Goal: Transaction & Acquisition: Purchase product/service

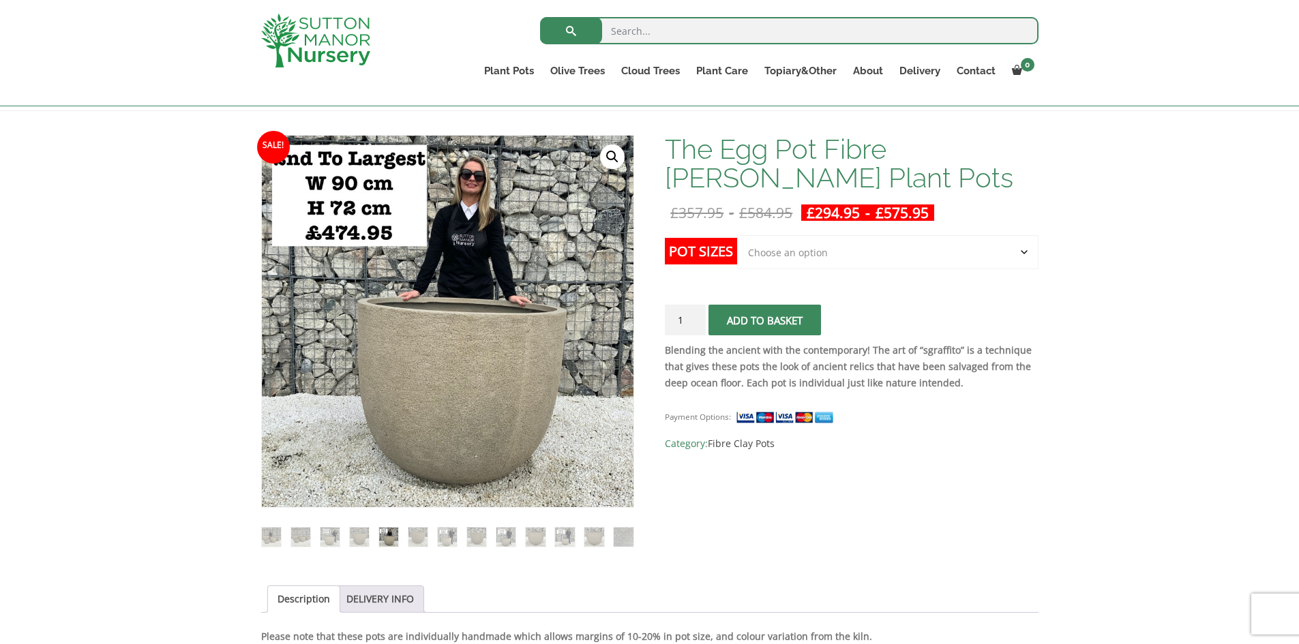
click at [1019, 251] on select "Choose an option Click here to buy the 5th To Largest Pot In The Picture Click …" at bounding box center [887, 252] width 301 height 34
select select "Click here to buy The Largest Pot In The Picture"
click at [737, 235] on select "Choose an option Click here to buy the 5th To Largest Pot In The Picture Click …" at bounding box center [887, 252] width 301 height 34
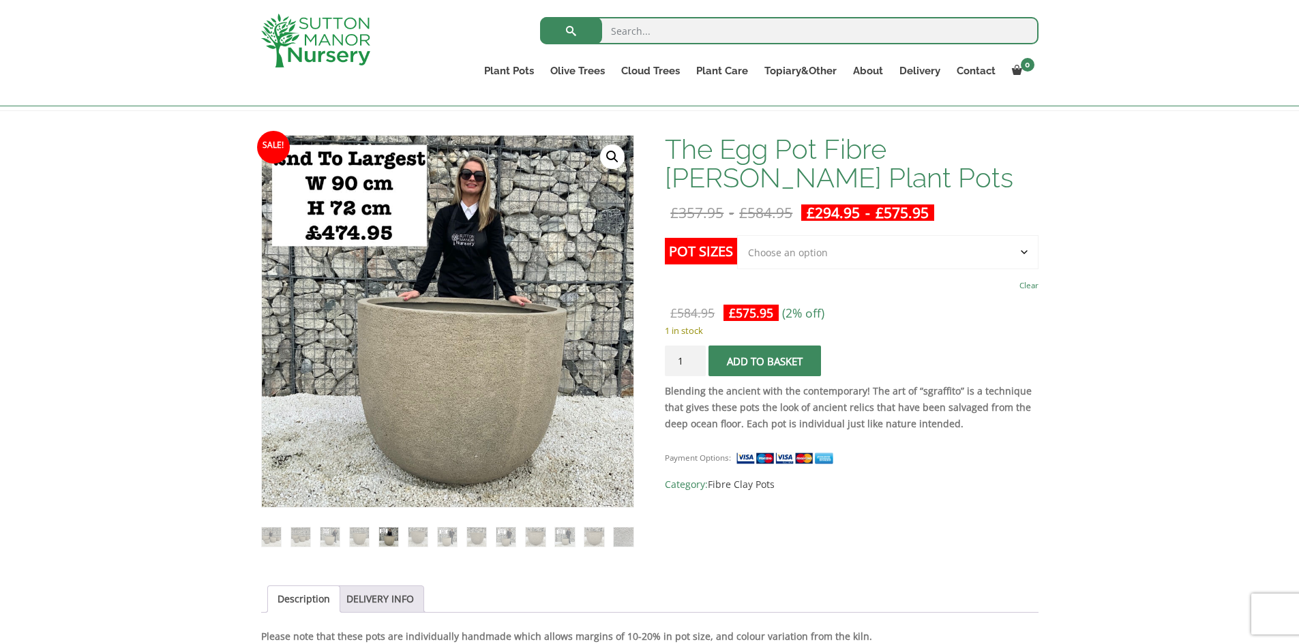
click at [697, 357] on input "1" at bounding box center [685, 361] width 41 height 31
click at [695, 364] on input "1" at bounding box center [685, 361] width 41 height 31
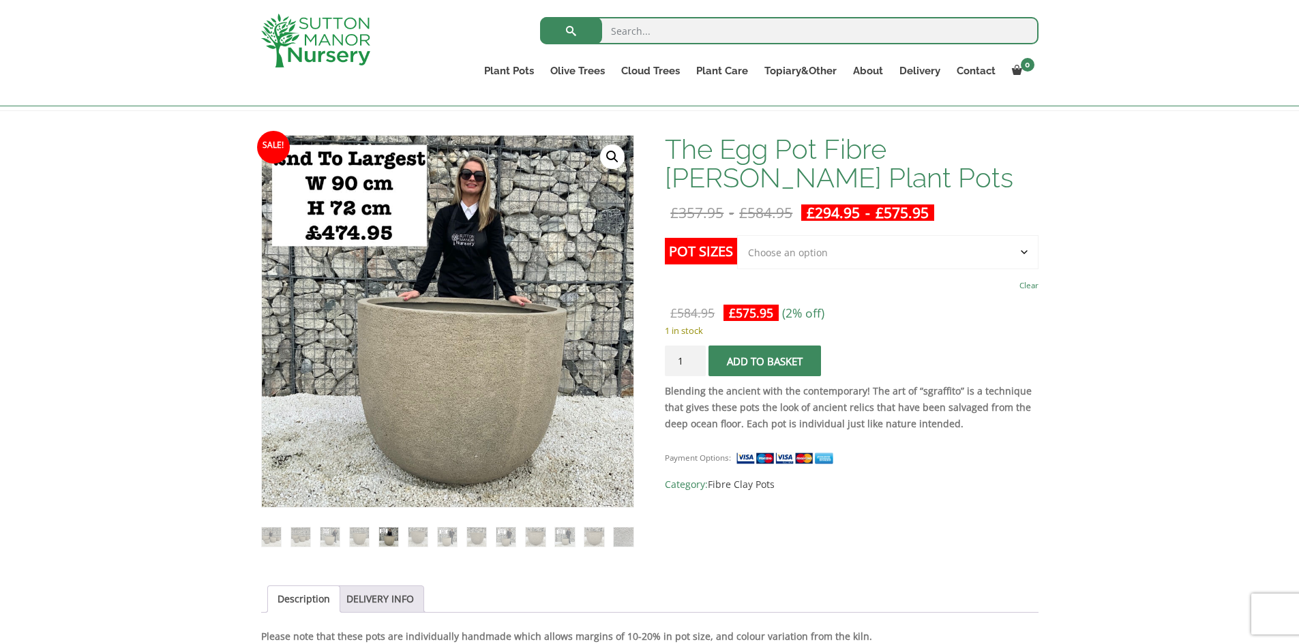
click at [695, 364] on input "1" at bounding box center [685, 361] width 41 height 31
type input "50"
click at [863, 335] on p "1 in stock" at bounding box center [851, 330] width 373 height 16
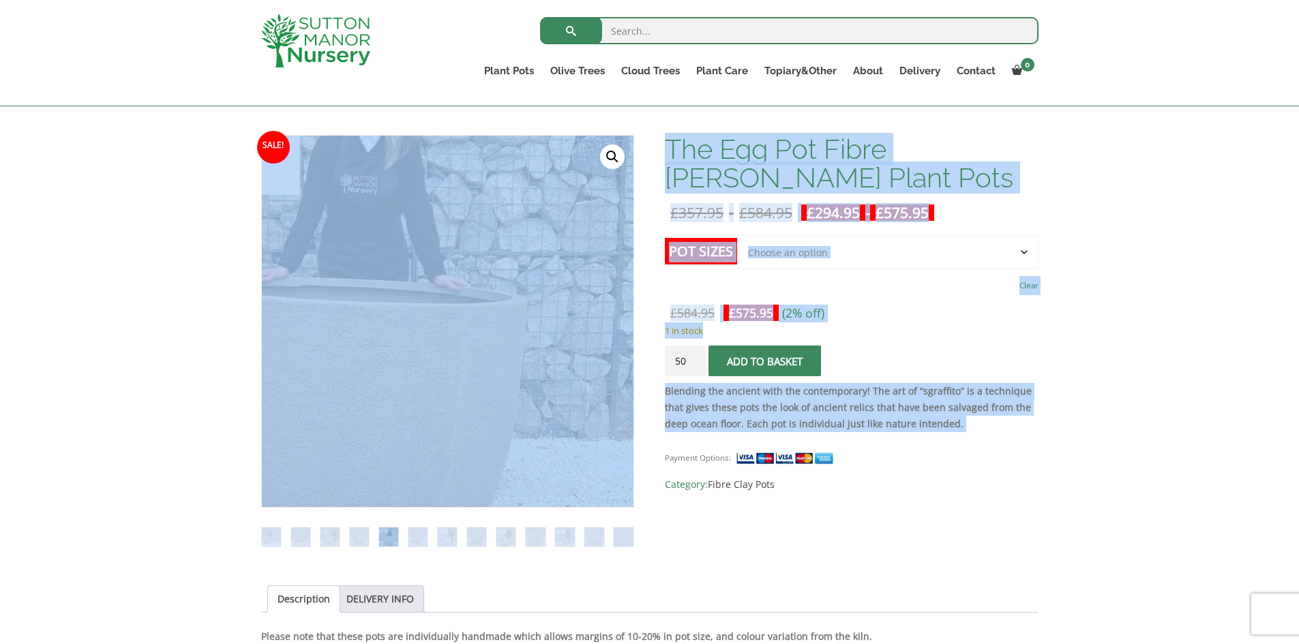
drag, startPoint x: 713, startPoint y: 332, endPoint x: 629, endPoint y: 329, distance: 83.9
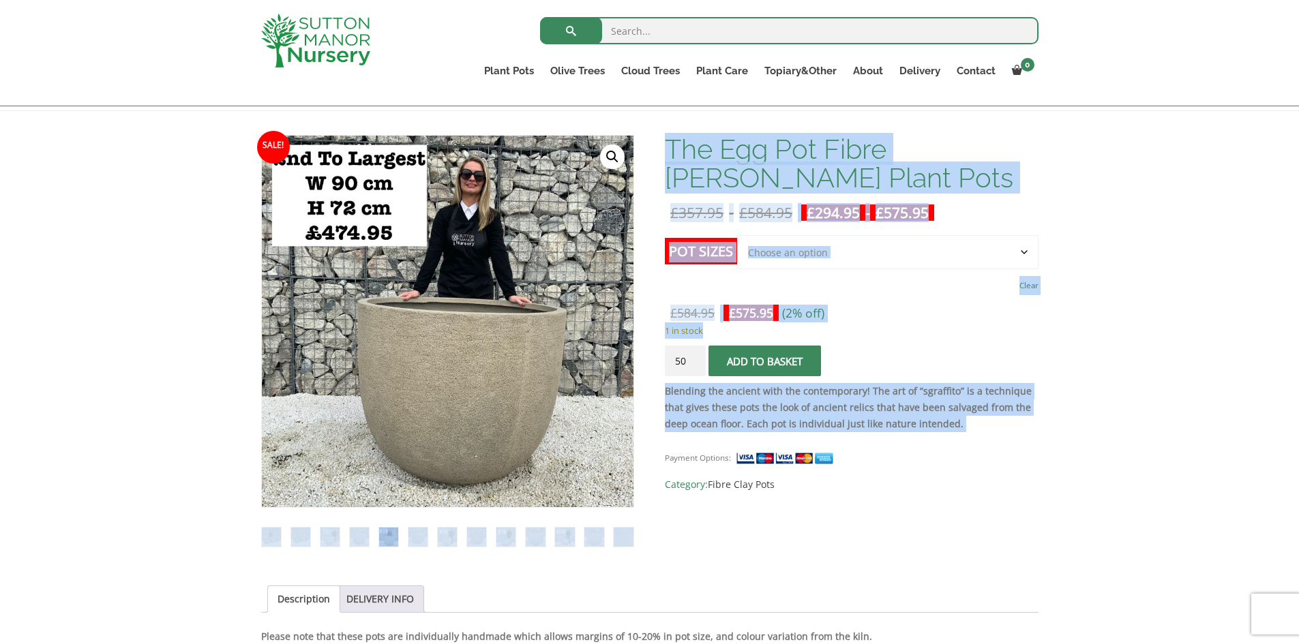
click at [939, 333] on p "1 in stock" at bounding box center [851, 330] width 373 height 16
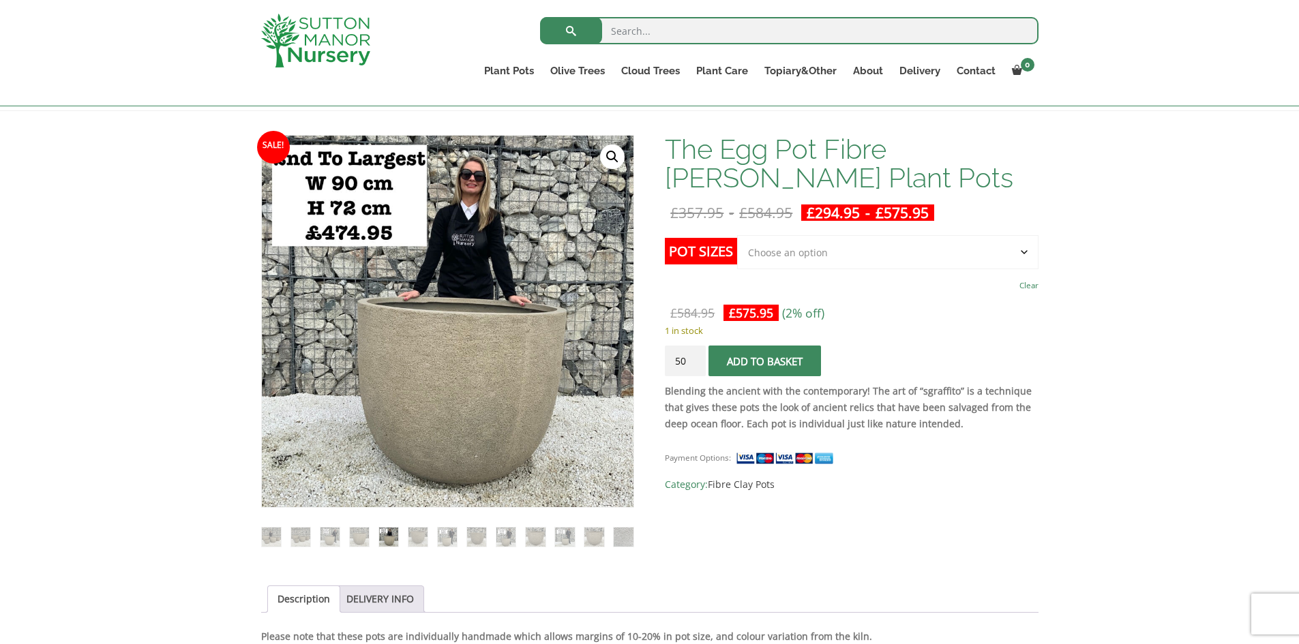
click at [1020, 249] on select "Choose an option Click here to buy the 5th To Largest Pot In The Picture Click …" at bounding box center [887, 252] width 301 height 34
select select "Click here to buy the 2nd To Largest Pot In The Picture"
click at [737, 235] on select "Choose an option Click here to buy the 5th To Largest Pot In The Picture Click …" at bounding box center [887, 252] width 301 height 34
type input "4"
click at [1007, 254] on select "Choose an option Click here to buy the 5th To Largest Pot In The Picture Click …" at bounding box center [887, 252] width 301 height 34
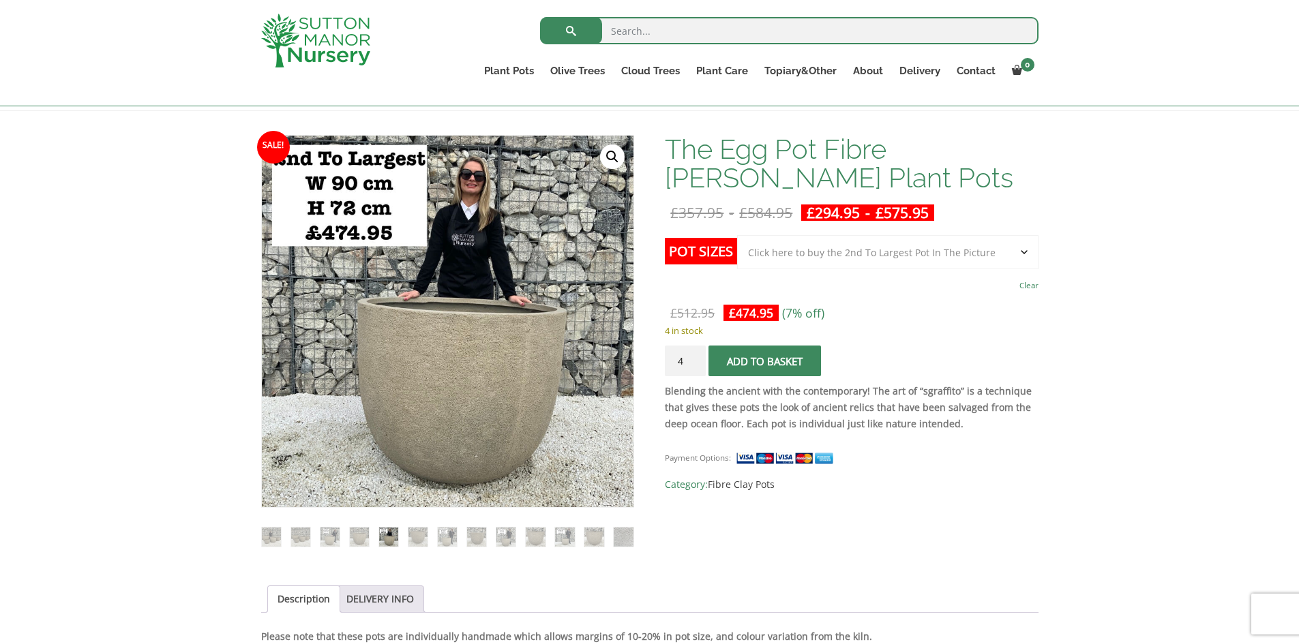
select select "Click here to buy the 3rd To Largest Pot In The Picture"
click at [737, 235] on select "Choose an option Click here to buy the 5th To Largest Pot In The Picture Click …" at bounding box center [887, 252] width 301 height 34
type input "3"
select select "Click here to buy the 3rd To Largest Pot In The Picture"
